Goal: Task Accomplishment & Management: Use online tool/utility

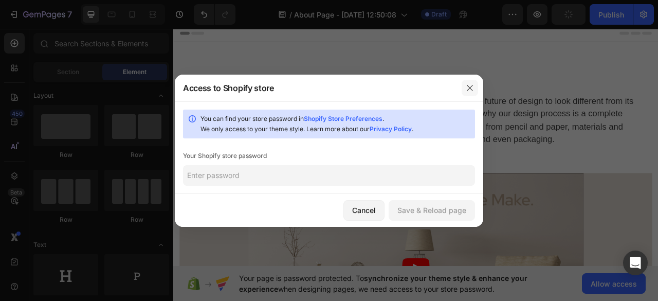
click at [476, 86] on button "button" at bounding box center [470, 88] width 16 height 16
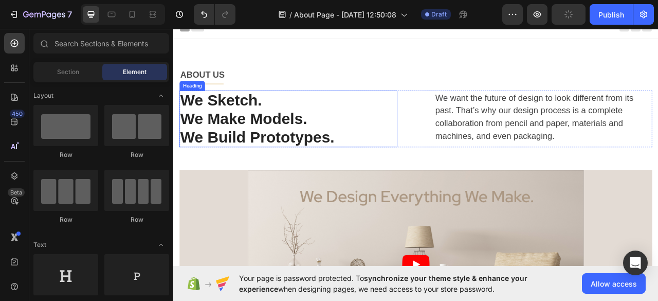
scroll to position [1, 0]
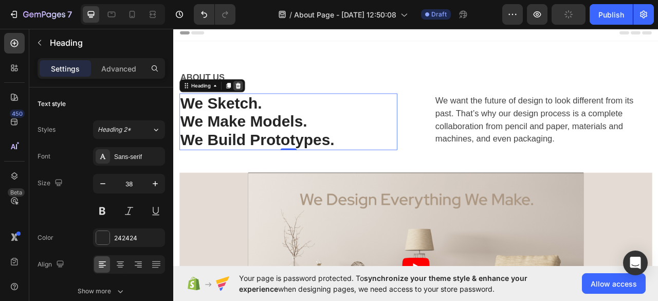
click at [256, 96] on div at bounding box center [255, 102] width 12 height 12
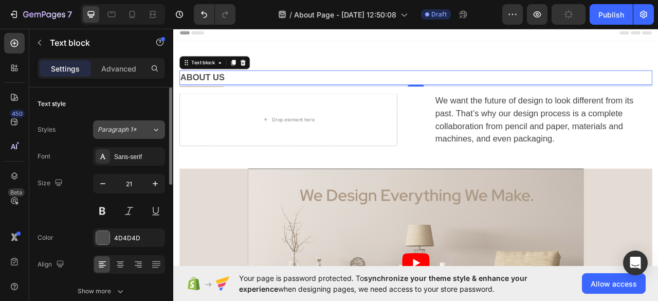
click at [113, 133] on span "Paragraph 1*" at bounding box center [117, 129] width 39 height 9
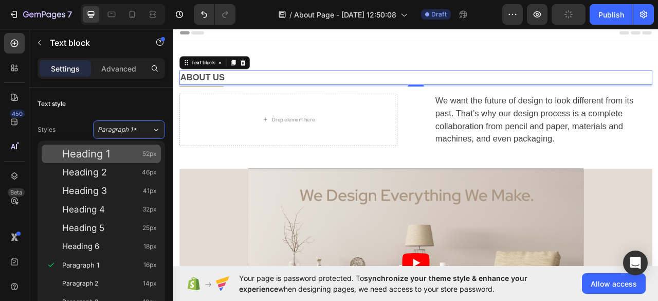
click at [98, 155] on span "Heading 1" at bounding box center [86, 154] width 48 height 10
type input "52"
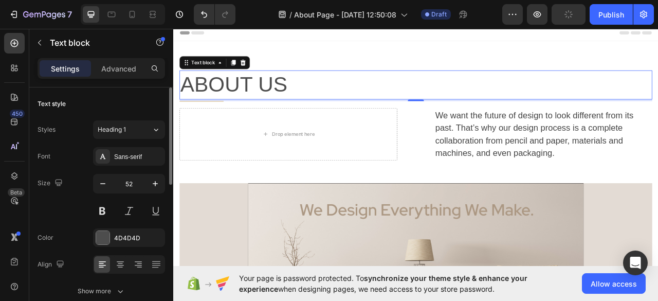
click at [89, 112] on div "Text style" at bounding box center [101, 104] width 127 height 16
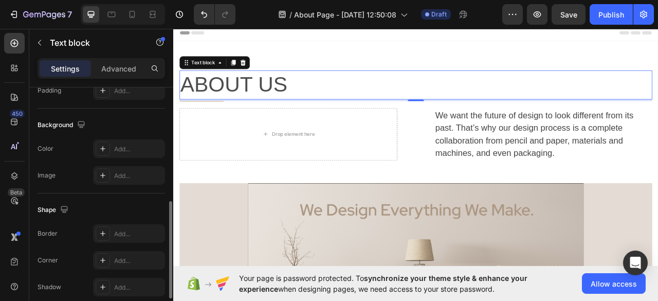
scroll to position [288, 0]
click at [103, 128] on div "Background" at bounding box center [101, 123] width 127 height 16
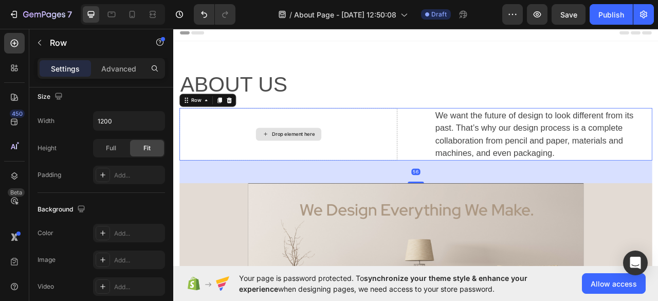
scroll to position [0, 0]
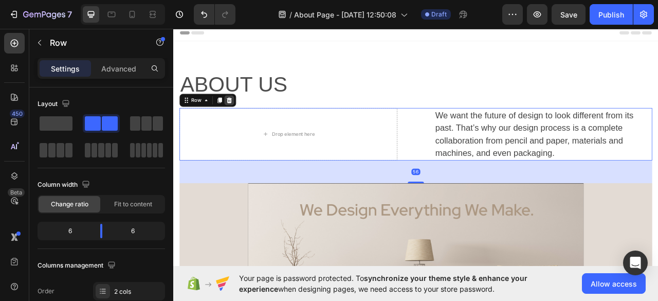
click at [245, 120] on icon at bounding box center [244, 119] width 7 height 7
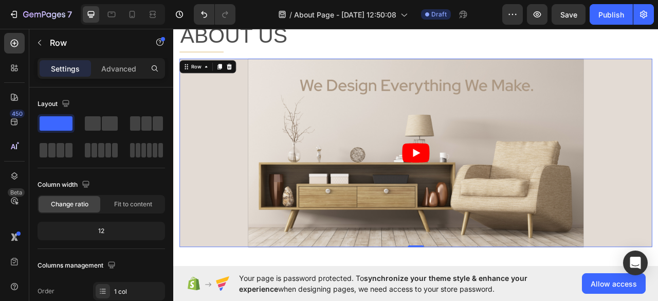
scroll to position [41, 0]
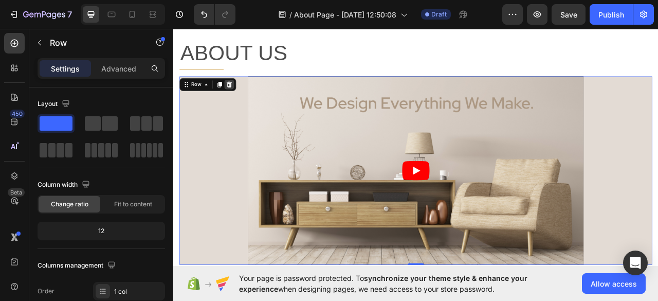
click at [246, 98] on icon at bounding box center [244, 100] width 8 height 8
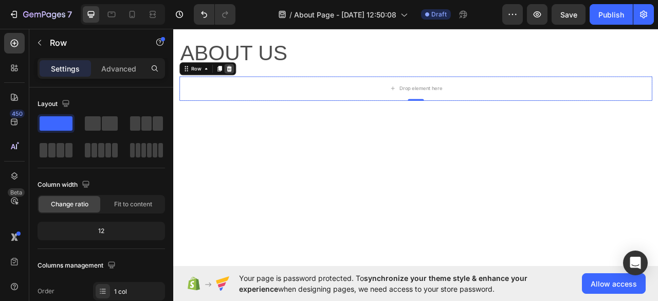
click at [240, 80] on icon at bounding box center [244, 80] width 8 height 8
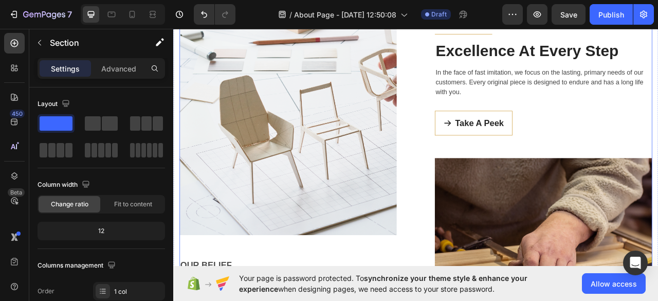
scroll to position [117, 0]
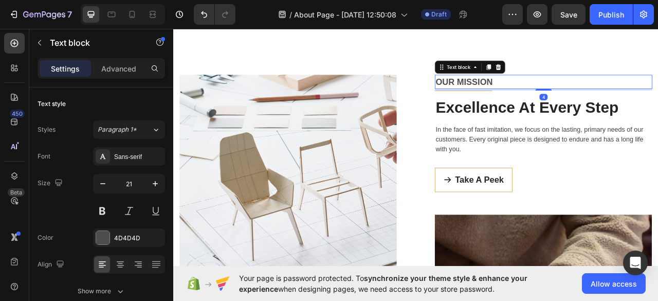
click at [566, 91] on p "OUR MISSION" at bounding box center [644, 97] width 274 height 16
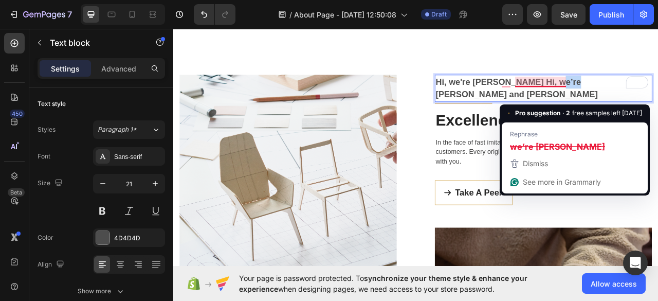
drag, startPoint x: 669, startPoint y: 92, endPoint x: 645, endPoint y: 92, distance: 24.7
click at [645, 92] on p "Hi, we're [PERSON_NAME] Hi, we’re [PERSON_NAME] and [PERSON_NAME]" at bounding box center [644, 105] width 274 height 32
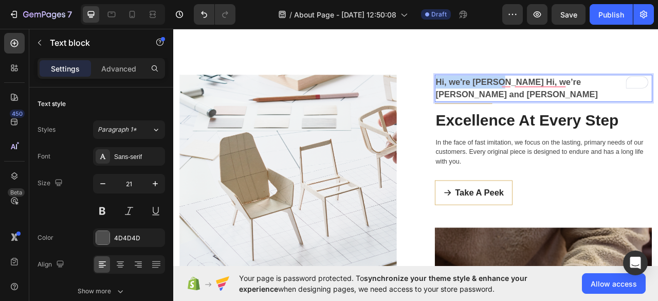
drag, startPoint x: 582, startPoint y: 98, endPoint x: 501, endPoint y: 101, distance: 81.3
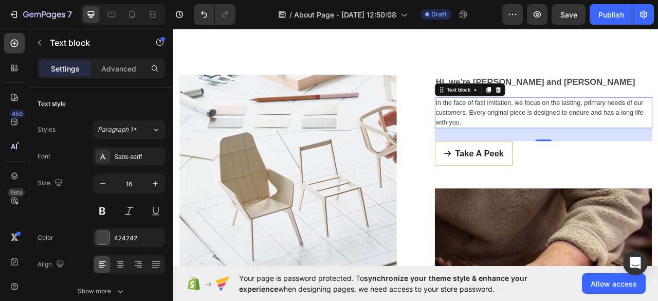
click at [576, 132] on p "In the face of fast imitation, we focus on the lasting, primary needs of our cu…" at bounding box center [644, 136] width 274 height 37
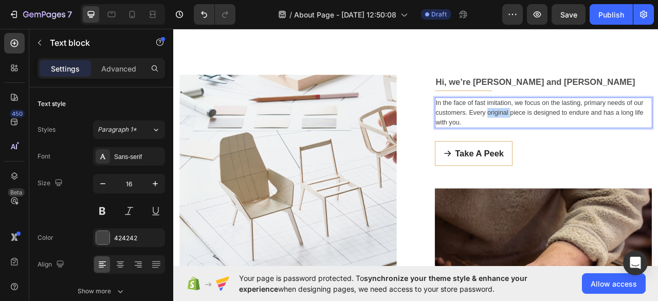
click at [576, 132] on p "In the face of fast imitation, we focus on the lasting, primary needs of our cu…" at bounding box center [644, 136] width 274 height 37
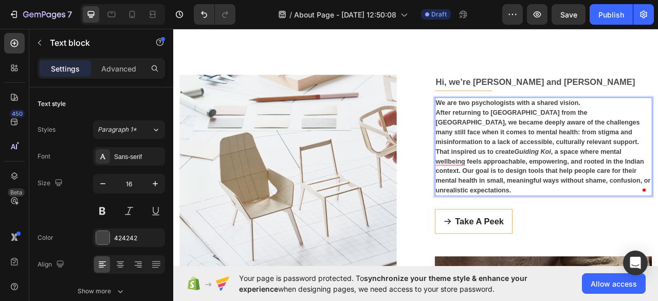
click at [657, 121] on p "We are two psychologists with a shared vision." at bounding box center [644, 124] width 274 height 12
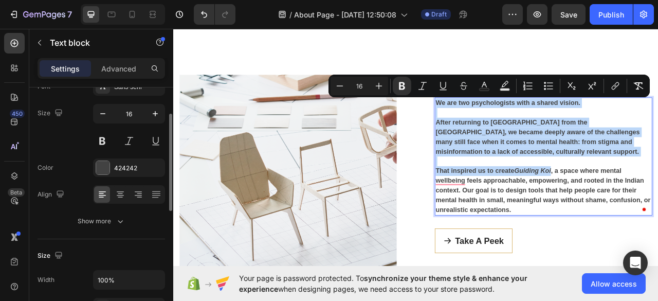
scroll to position [71, 0]
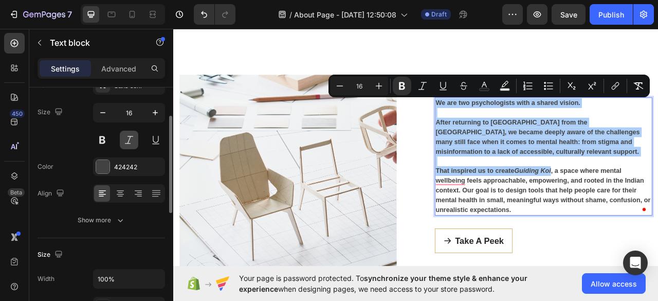
click at [131, 137] on button at bounding box center [129, 140] width 19 height 19
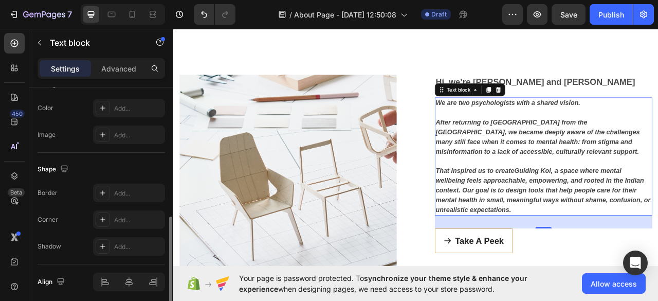
scroll to position [326, 0]
click at [124, 106] on div "Add..." at bounding box center [138, 109] width 48 height 9
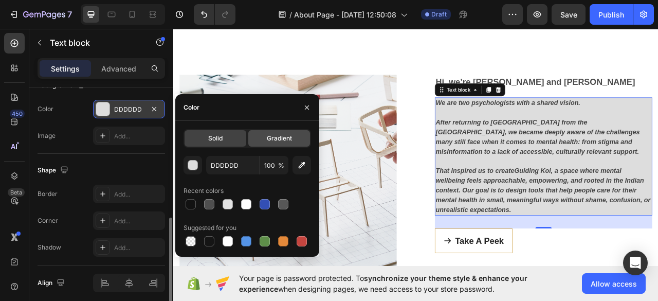
click at [289, 141] on span "Gradient" at bounding box center [279, 138] width 25 height 9
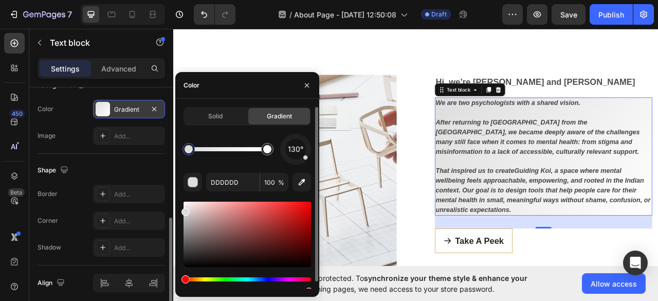
scroll to position [7, 0]
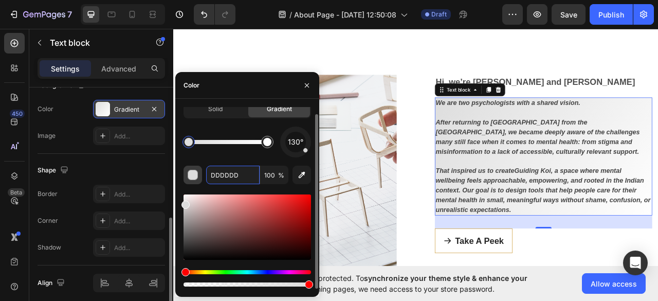
paste input "#C8EDEF"
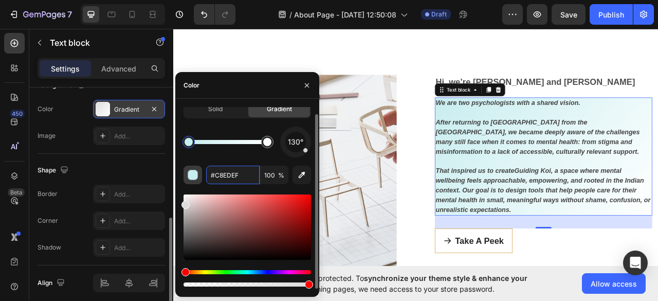
type input "C8EDEF"
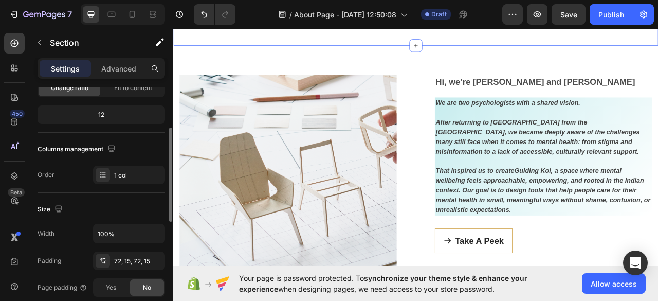
scroll to position [117, 0]
click at [115, 179] on div "1 col" at bounding box center [129, 174] width 72 height 19
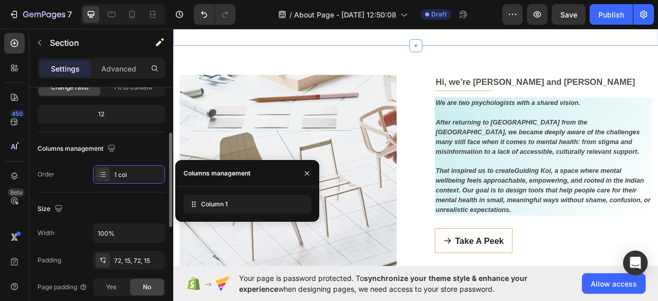
click at [115, 179] on div "1 col" at bounding box center [129, 174] width 72 height 19
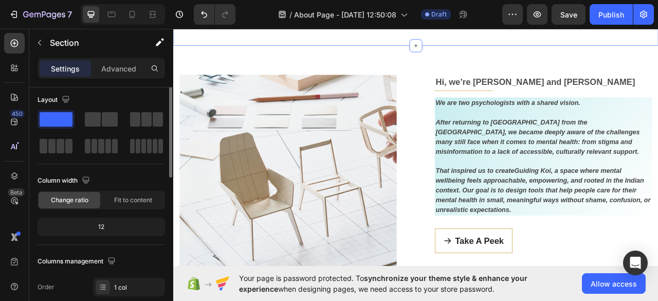
scroll to position [0, 0]
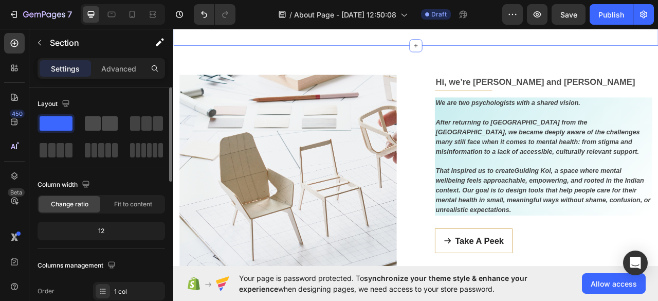
click at [101, 119] on div at bounding box center [101, 123] width 33 height 14
click at [62, 123] on span at bounding box center [56, 123] width 33 height 14
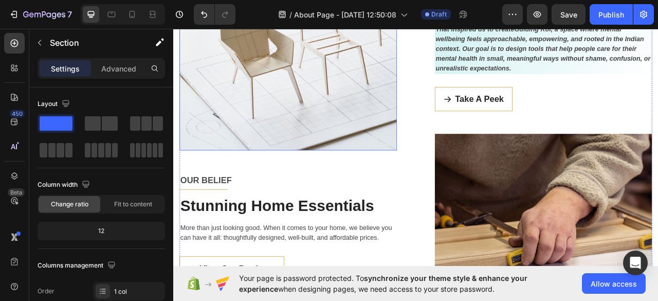
scroll to position [202, 0]
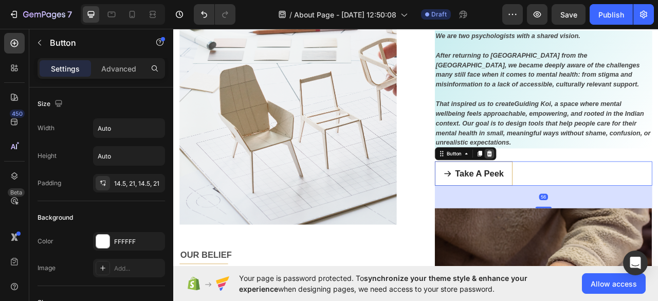
click at [575, 186] on div at bounding box center [575, 188] width 12 height 12
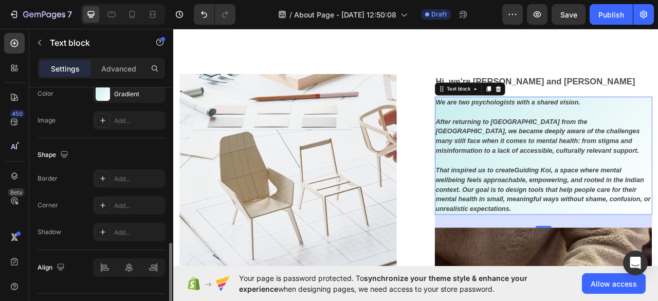
scroll to position [356, 0]
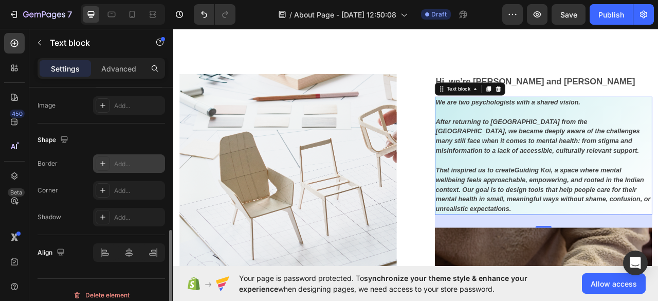
click at [97, 156] on div at bounding box center [103, 163] width 14 height 14
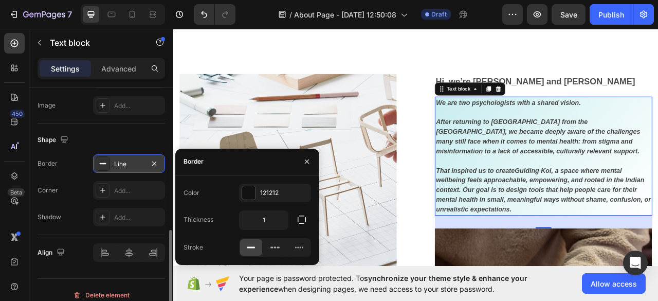
click at [134, 164] on div "Line" at bounding box center [129, 163] width 30 height 9
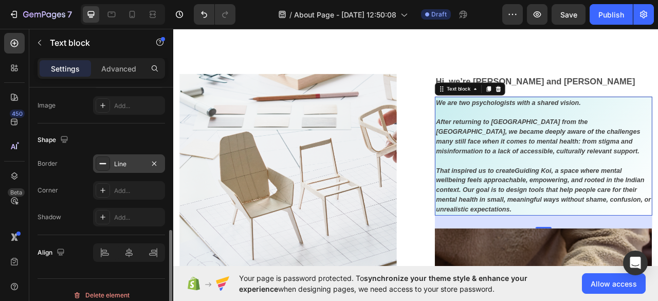
click at [134, 164] on div "Line" at bounding box center [129, 163] width 30 height 9
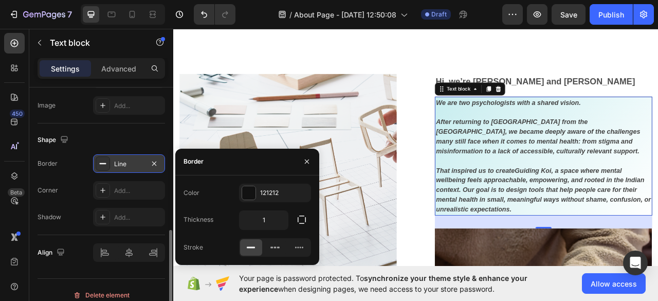
click at [134, 164] on div "Line" at bounding box center [129, 163] width 30 height 9
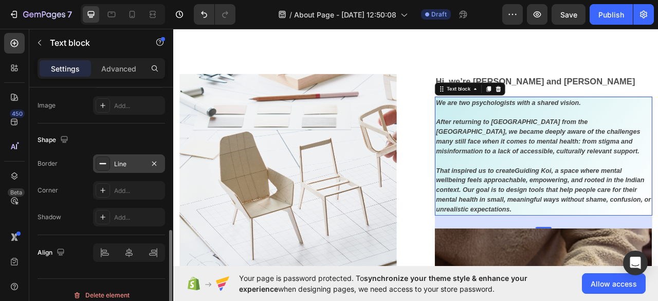
click at [102, 159] on icon at bounding box center [103, 163] width 8 height 8
click at [101, 188] on icon at bounding box center [103, 190] width 8 height 8
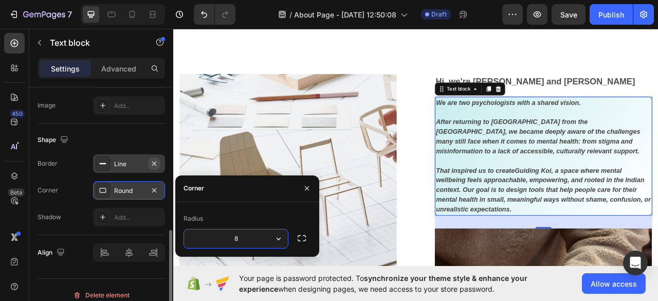
click at [157, 162] on icon "button" at bounding box center [154, 163] width 8 height 8
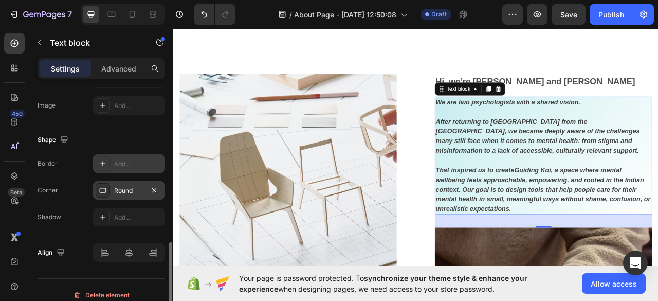
scroll to position [365, 0]
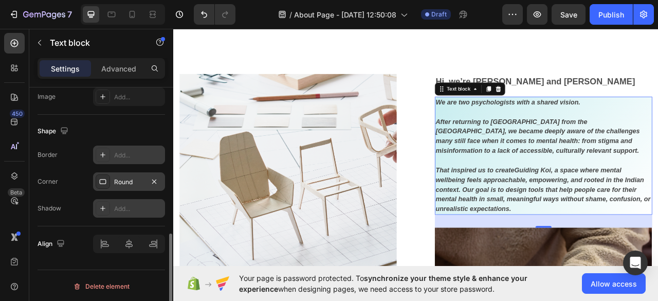
click at [96, 205] on div at bounding box center [103, 208] width 14 height 14
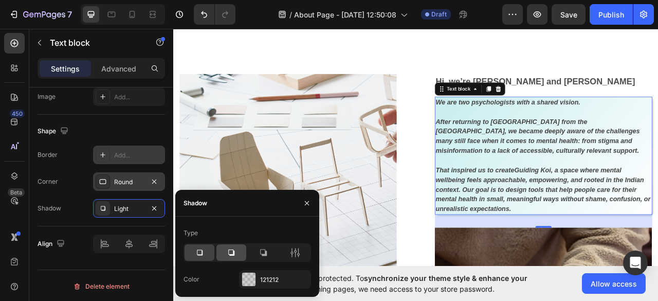
click at [240, 249] on div at bounding box center [231, 252] width 30 height 16
click at [194, 252] on icon at bounding box center [199, 252] width 10 height 10
click at [229, 255] on icon at bounding box center [231, 252] width 10 height 10
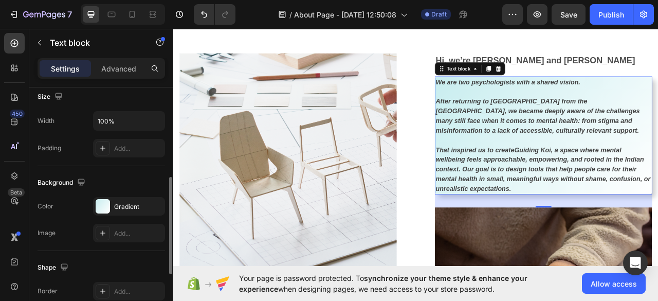
scroll to position [229, 0]
click at [104, 144] on icon at bounding box center [103, 147] width 8 height 8
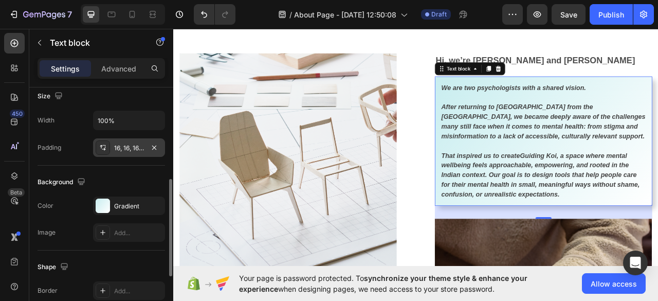
click at [114, 182] on div "Background" at bounding box center [101, 182] width 127 height 16
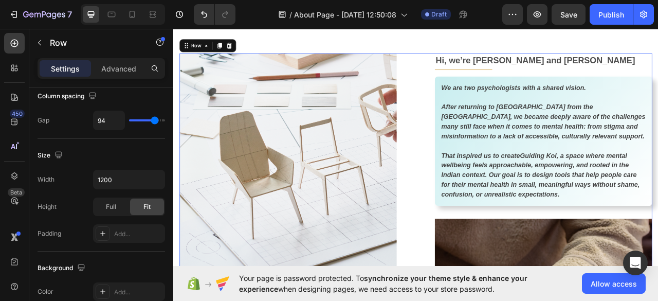
click at [471, 120] on div "Image OUR BELIEF Text block Title Line Stunning Home Essentials Heading More th…" at bounding box center [481, 304] width 601 height 487
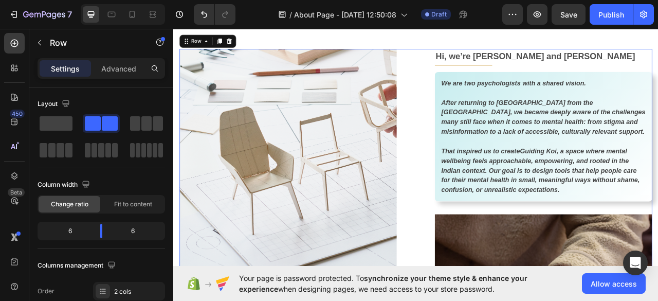
scroll to position [150, 0]
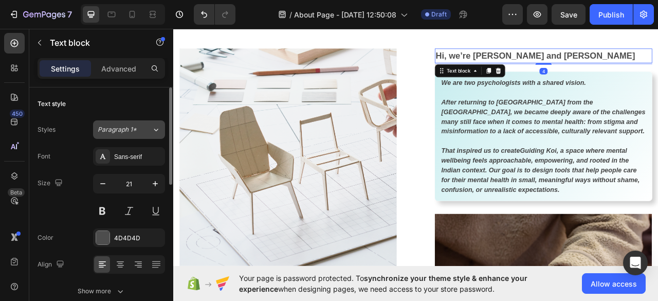
click at [140, 124] on button "Paragraph 1*" at bounding box center [129, 129] width 72 height 19
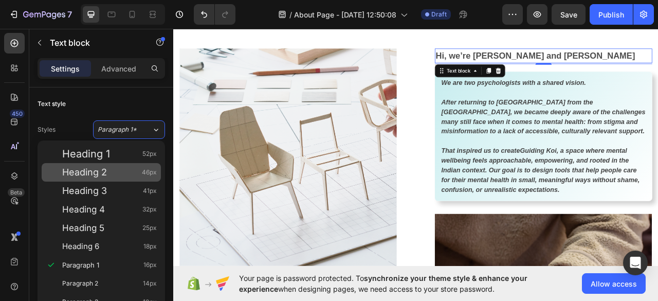
click at [129, 167] on div "Heading 2 46px" at bounding box center [109, 172] width 95 height 10
type input "46"
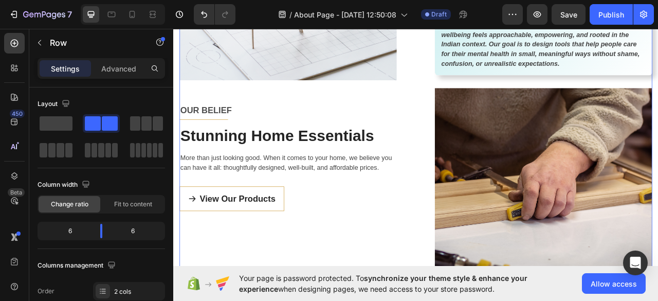
scroll to position [386, 0]
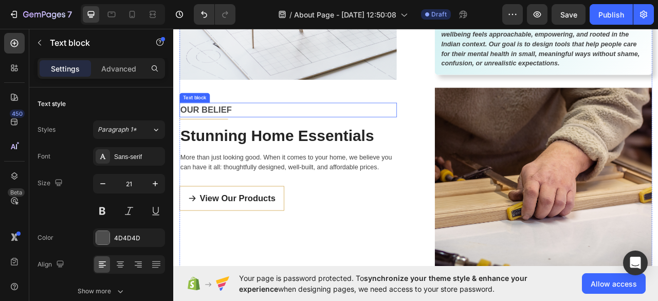
click at [211, 130] on p "OUR BELIEF" at bounding box center [319, 132] width 274 height 16
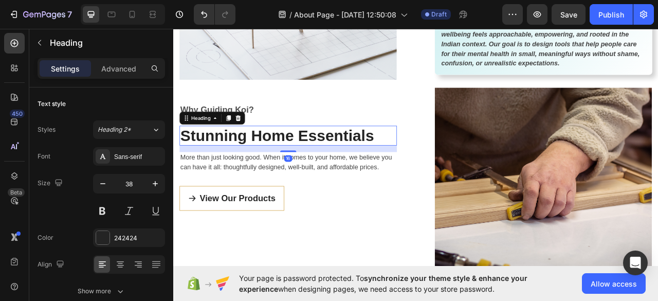
click at [221, 154] on p "Stunning Home Essentials" at bounding box center [319, 166] width 274 height 24
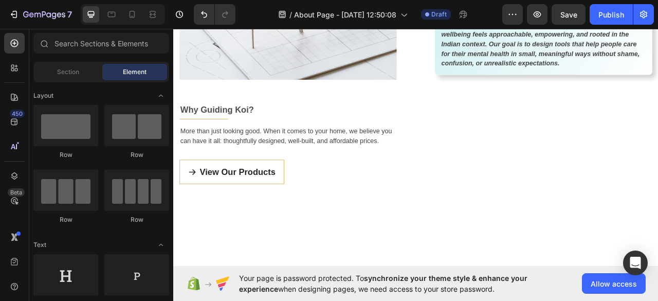
scroll to position [386, 0]
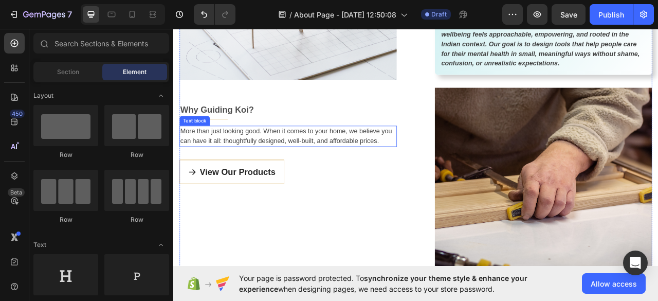
click at [299, 154] on p "More than just looking good. When it comes to your home, we believe you can hav…" at bounding box center [319, 166] width 274 height 25
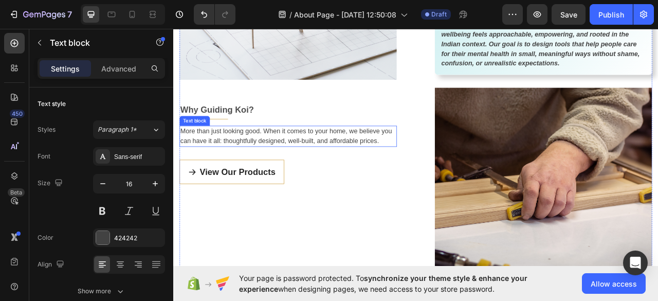
click at [299, 154] on p "More than just looking good. When it comes to your home, we believe you can hav…" at bounding box center [319, 166] width 274 height 25
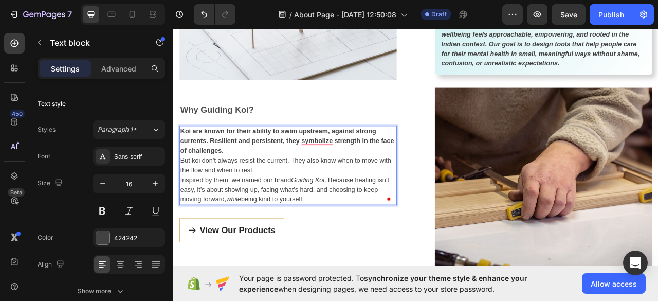
click at [285, 175] on p "Koi are known for their ability to swim upstream, against strong currents. Resi…" at bounding box center [319, 172] width 274 height 37
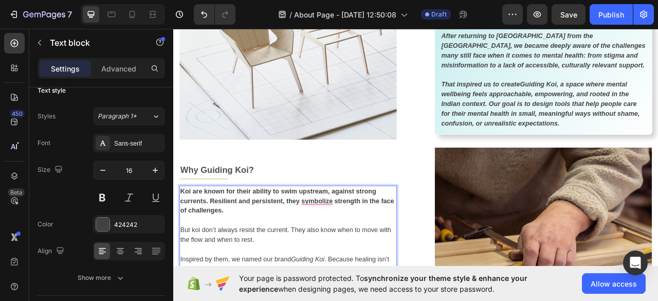
scroll to position [372, 0]
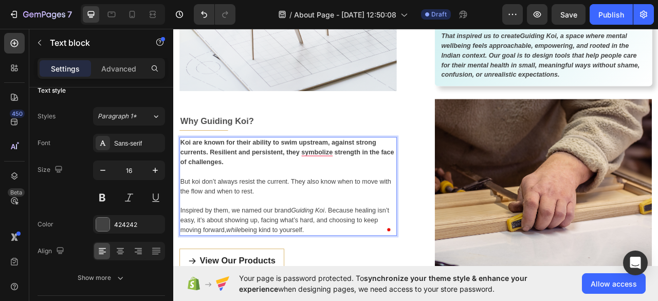
click at [340, 207] on p "To enrich screen reader interactions, please activate Accessibility in Grammarl…" at bounding box center [319, 211] width 274 height 12
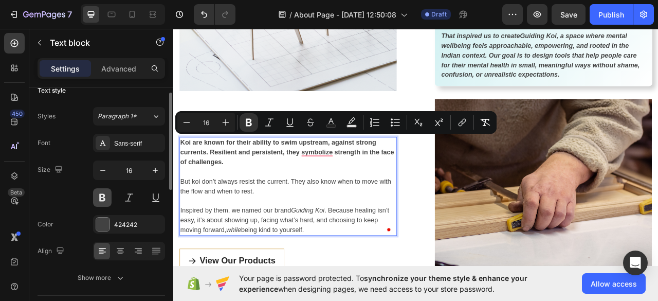
click at [108, 193] on button at bounding box center [102, 197] width 19 height 19
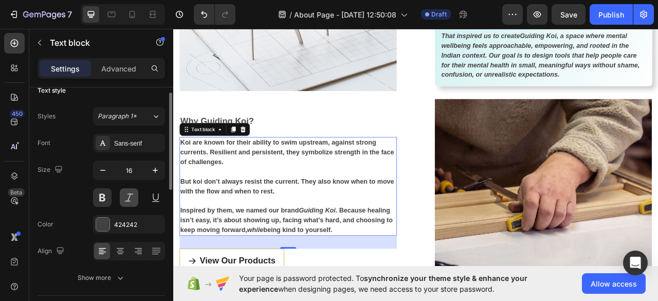
click at [127, 196] on button at bounding box center [129, 197] width 19 height 19
click at [69, 194] on div "Size 16" at bounding box center [101, 183] width 127 height 46
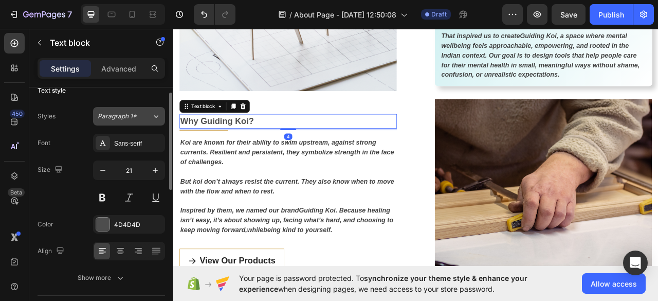
click at [140, 122] on button "Paragraph 1*" at bounding box center [129, 116] width 72 height 19
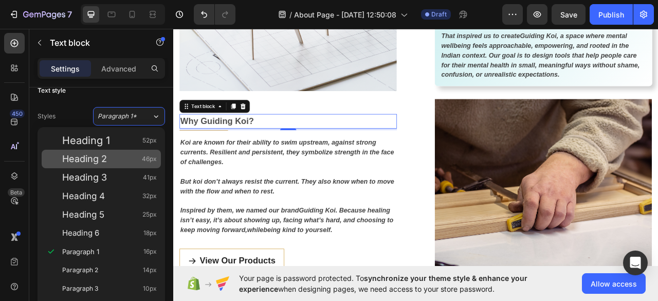
click at [117, 158] on div "Heading 2 46px" at bounding box center [109, 159] width 95 height 10
type input "46"
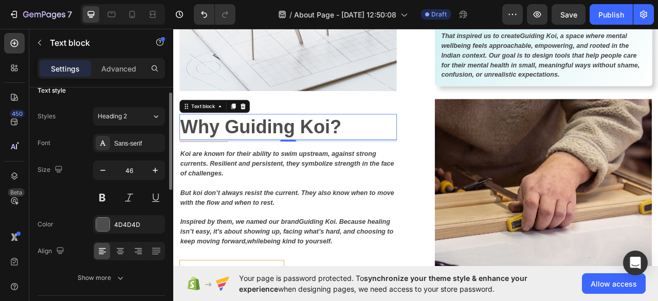
click at [118, 93] on div "Text style" at bounding box center [101, 90] width 127 height 16
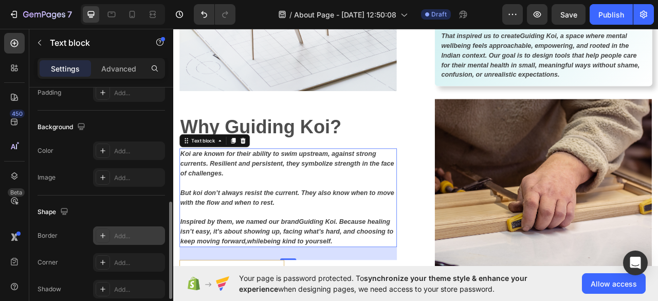
scroll to position [284, 0]
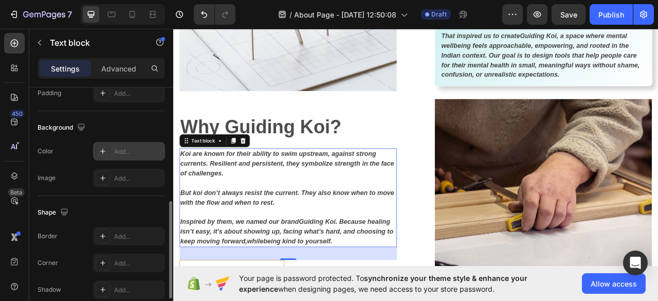
click at [116, 156] on div "Add..." at bounding box center [129, 151] width 72 height 19
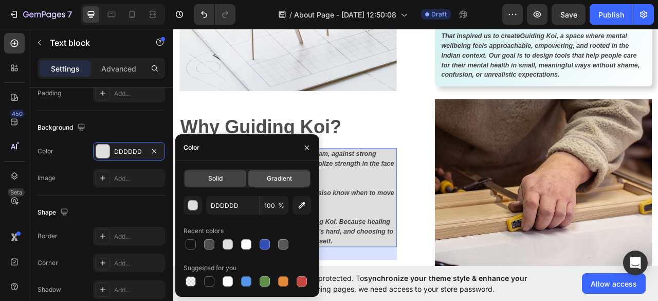
click at [268, 176] on span "Gradient" at bounding box center [279, 178] width 25 height 9
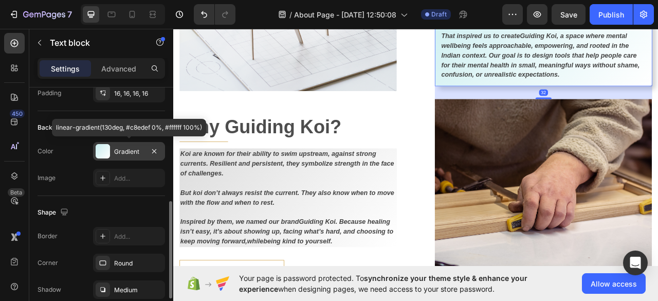
click at [122, 142] on div "Gradient" at bounding box center [129, 151] width 72 height 19
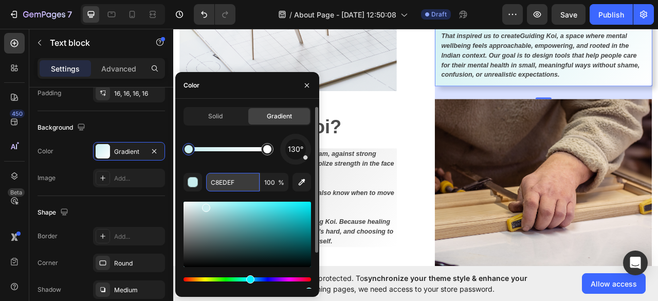
click at [234, 186] on input "C8EDEF" at bounding box center [232, 182] width 53 height 19
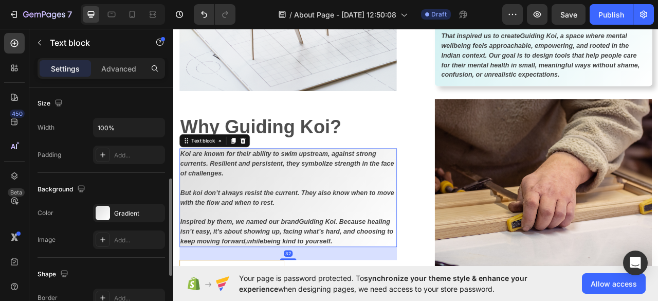
scroll to position [224, 0]
click at [120, 207] on div "Gradient" at bounding box center [129, 211] width 30 height 9
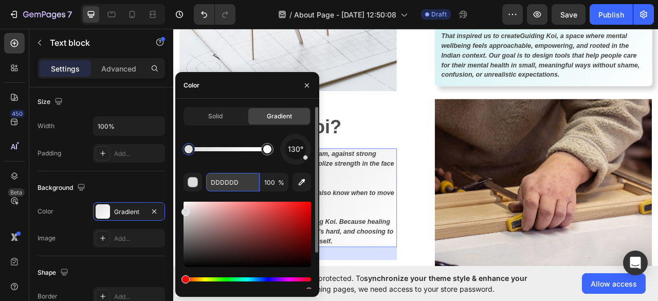
click at [252, 182] on input "DDDDDD" at bounding box center [232, 182] width 53 height 19
paste input "C8EDEF"
type input "C8EDEF"
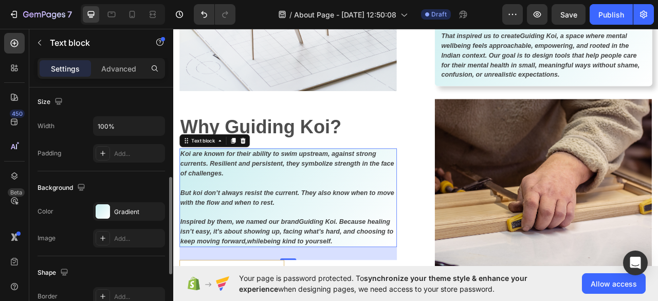
click at [152, 179] on div "Background" at bounding box center [101, 187] width 127 height 16
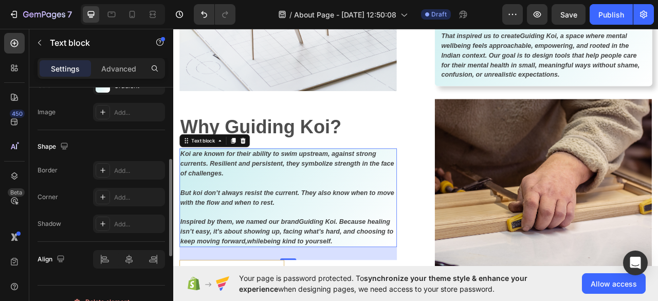
scroll to position [365, 0]
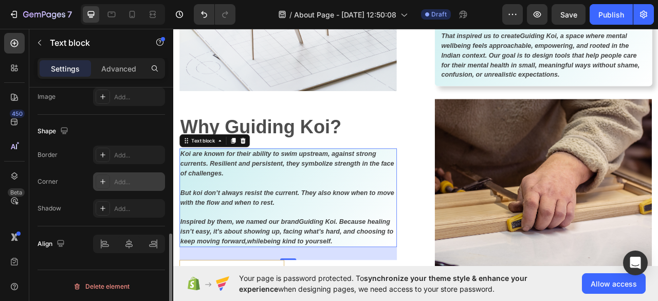
click at [100, 177] on icon at bounding box center [103, 181] width 8 height 8
click at [100, 207] on icon at bounding box center [103, 208] width 8 height 8
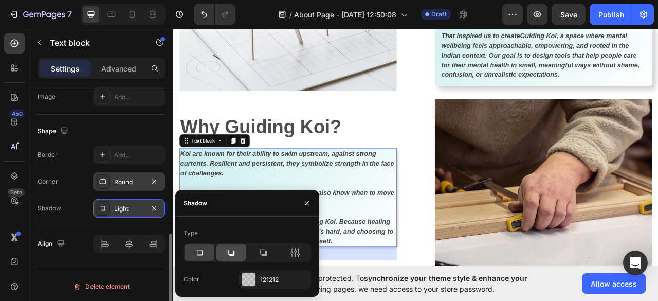
click at [235, 255] on icon at bounding box center [231, 252] width 10 height 10
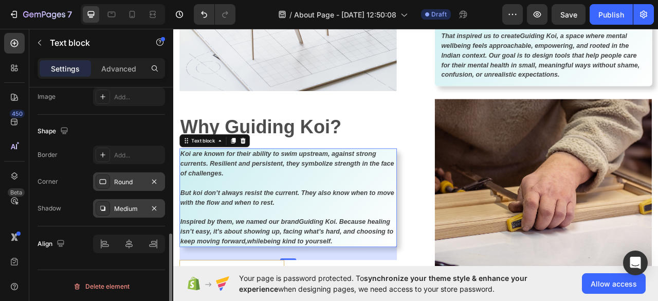
click at [80, 183] on div "Corner Round" at bounding box center [101, 181] width 127 height 19
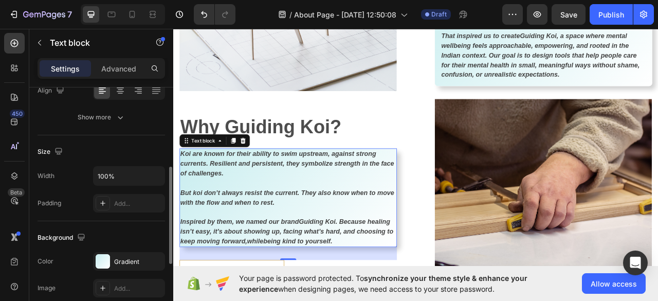
scroll to position [182, 0]
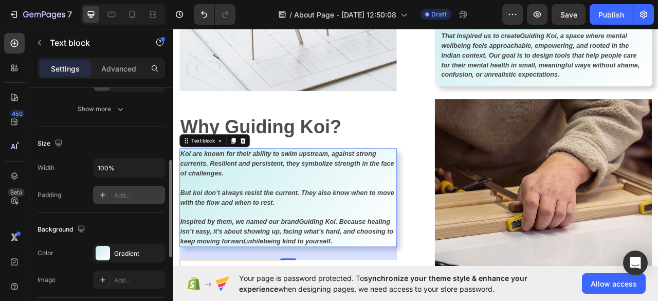
click at [99, 194] on icon at bounding box center [103, 195] width 8 height 8
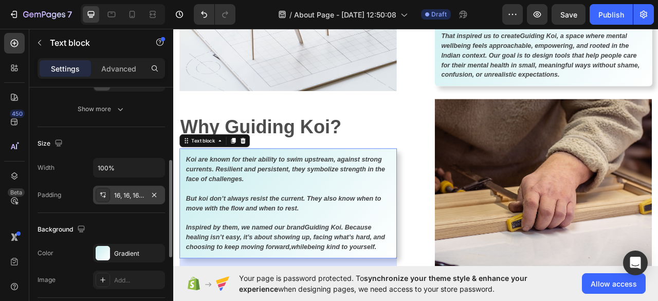
click at [88, 192] on div "Padding 16, 16, 16, 16" at bounding box center [101, 195] width 127 height 19
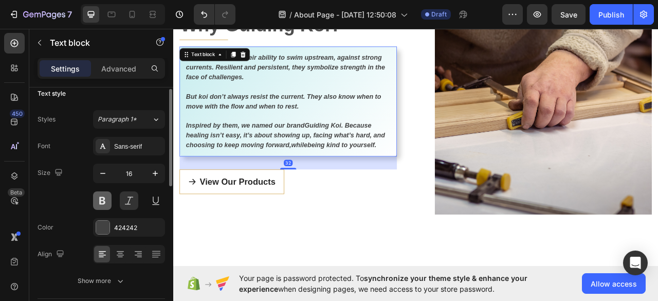
scroll to position [11, 0]
click at [154, 172] on icon "button" at bounding box center [155, 172] width 5 height 5
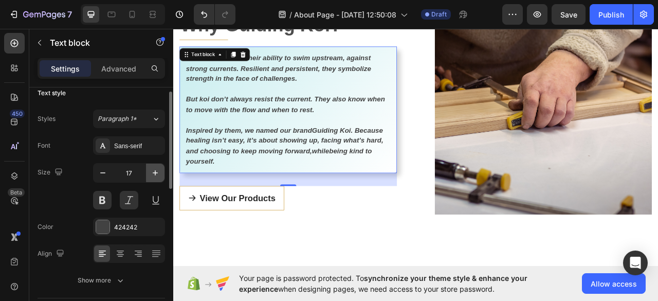
click at [154, 172] on icon "button" at bounding box center [155, 172] width 5 height 5
type input "18"
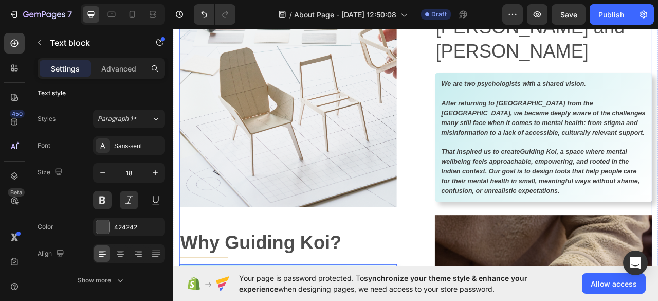
scroll to position [224, 0]
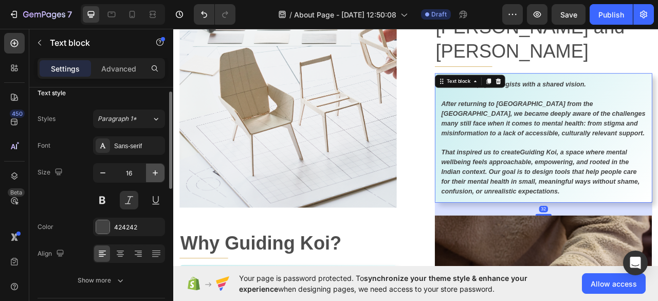
click at [155, 171] on icon "button" at bounding box center [155, 172] width 5 height 5
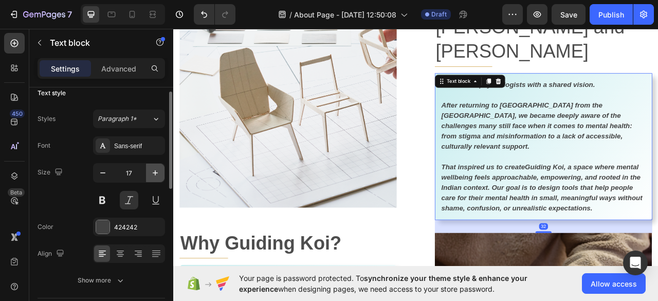
click at [155, 171] on icon "button" at bounding box center [155, 172] width 5 height 5
type input "18"
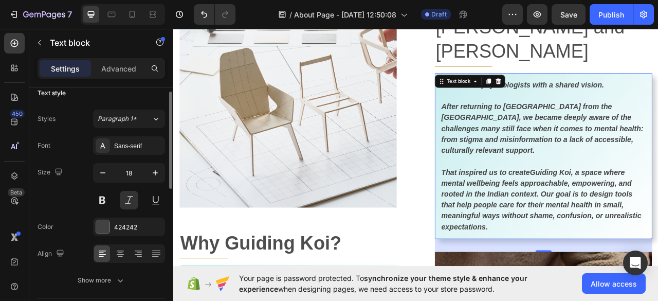
click at [49, 199] on div "Size 18" at bounding box center [101, 186] width 127 height 46
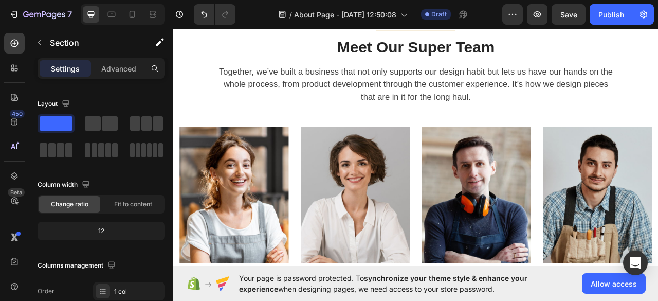
scroll to position [1169, 0]
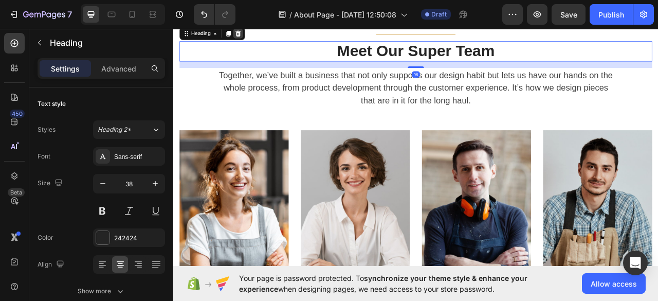
click at [261, 42] on div at bounding box center [255, 35] width 12 height 12
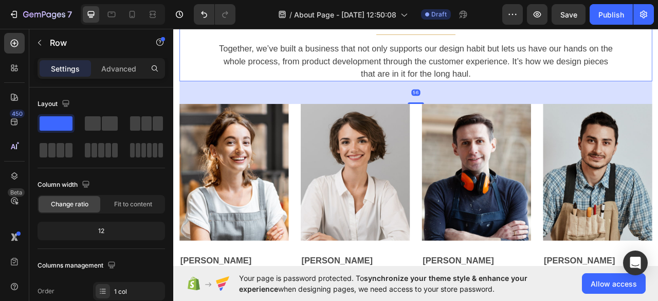
click at [246, 10] on icon at bounding box center [244, 6] width 7 height 7
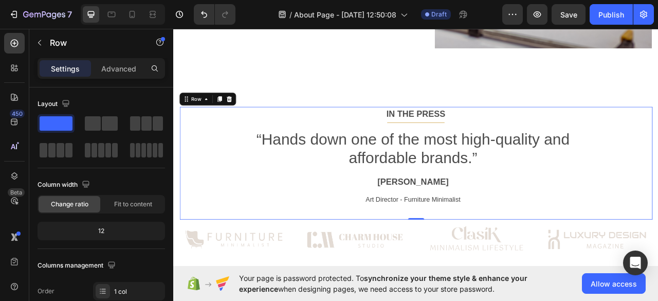
scroll to position [759, 0]
click at [249, 113] on div at bounding box center [244, 119] width 12 height 12
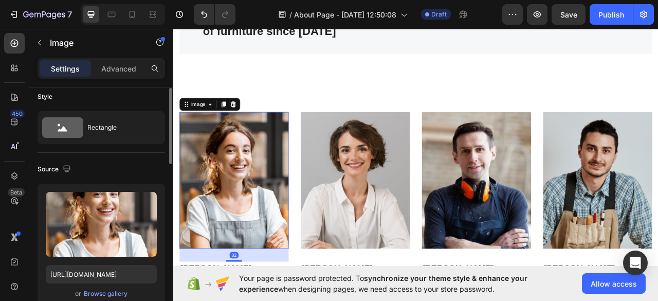
scroll to position [8, 0]
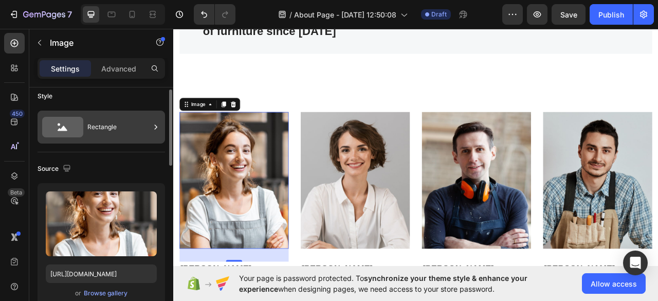
click at [64, 117] on icon at bounding box center [62, 127] width 41 height 21
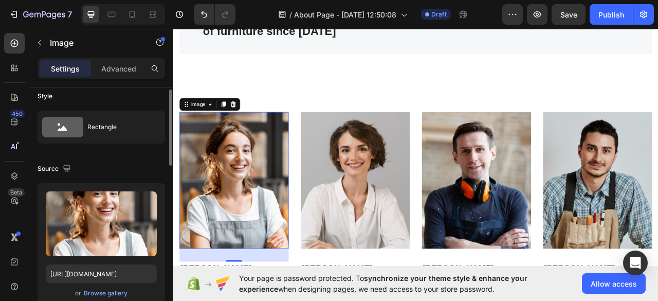
click at [148, 161] on div "Source" at bounding box center [101, 168] width 127 height 16
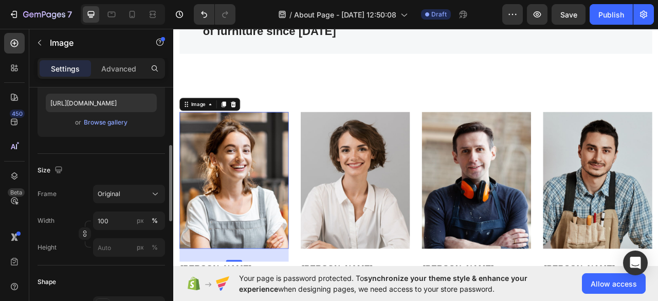
scroll to position [180, 0]
click at [98, 118] on div "Browse gallery" at bounding box center [106, 120] width 44 height 9
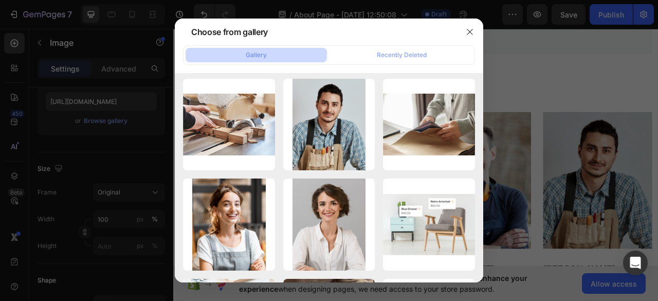
scroll to position [0, 0]
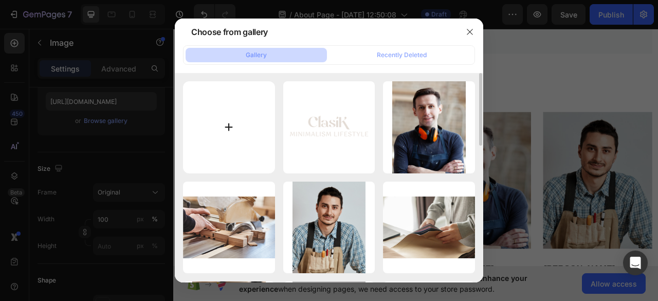
click at [237, 132] on input "file" at bounding box center [229, 127] width 92 height 92
click at [471, 28] on icon "button" at bounding box center [470, 32] width 8 height 8
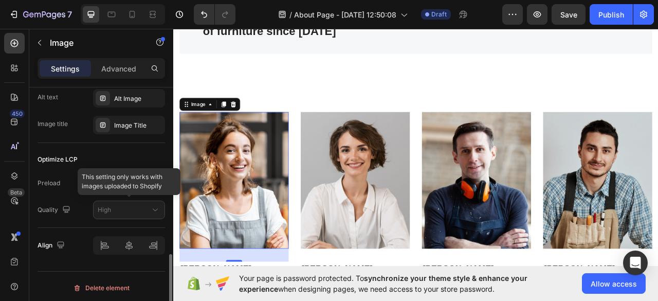
scroll to position [532, 0]
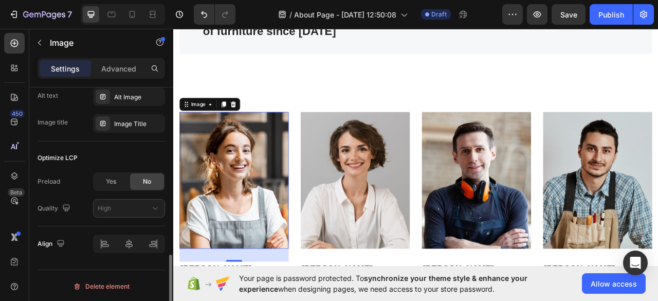
click at [75, 257] on div "Align" at bounding box center [101, 243] width 127 height 35
click at [112, 184] on span "Yes" at bounding box center [111, 181] width 10 height 9
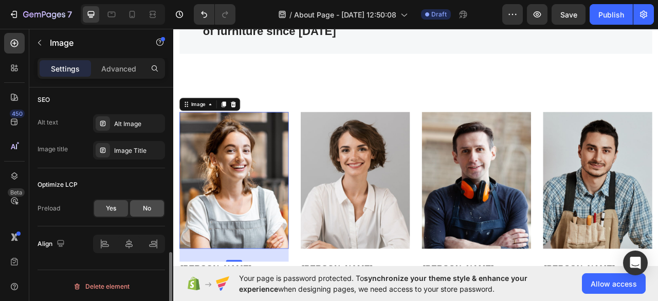
click at [141, 203] on div "No" at bounding box center [147, 208] width 34 height 16
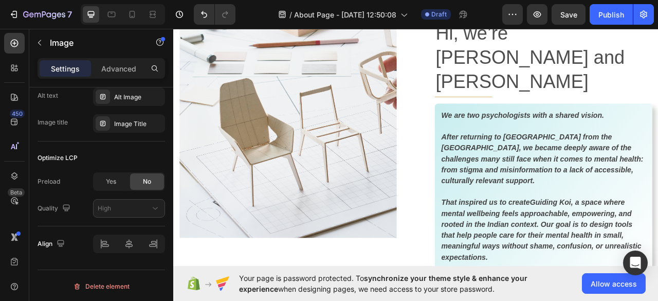
scroll to position [0, 0]
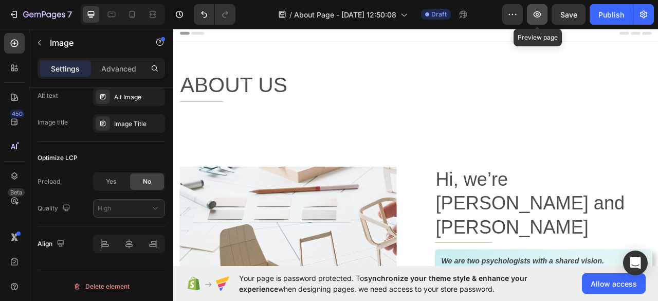
click at [542, 10] on icon "button" at bounding box center [537, 14] width 10 height 10
